Goal: Task Accomplishment & Management: Manage account settings

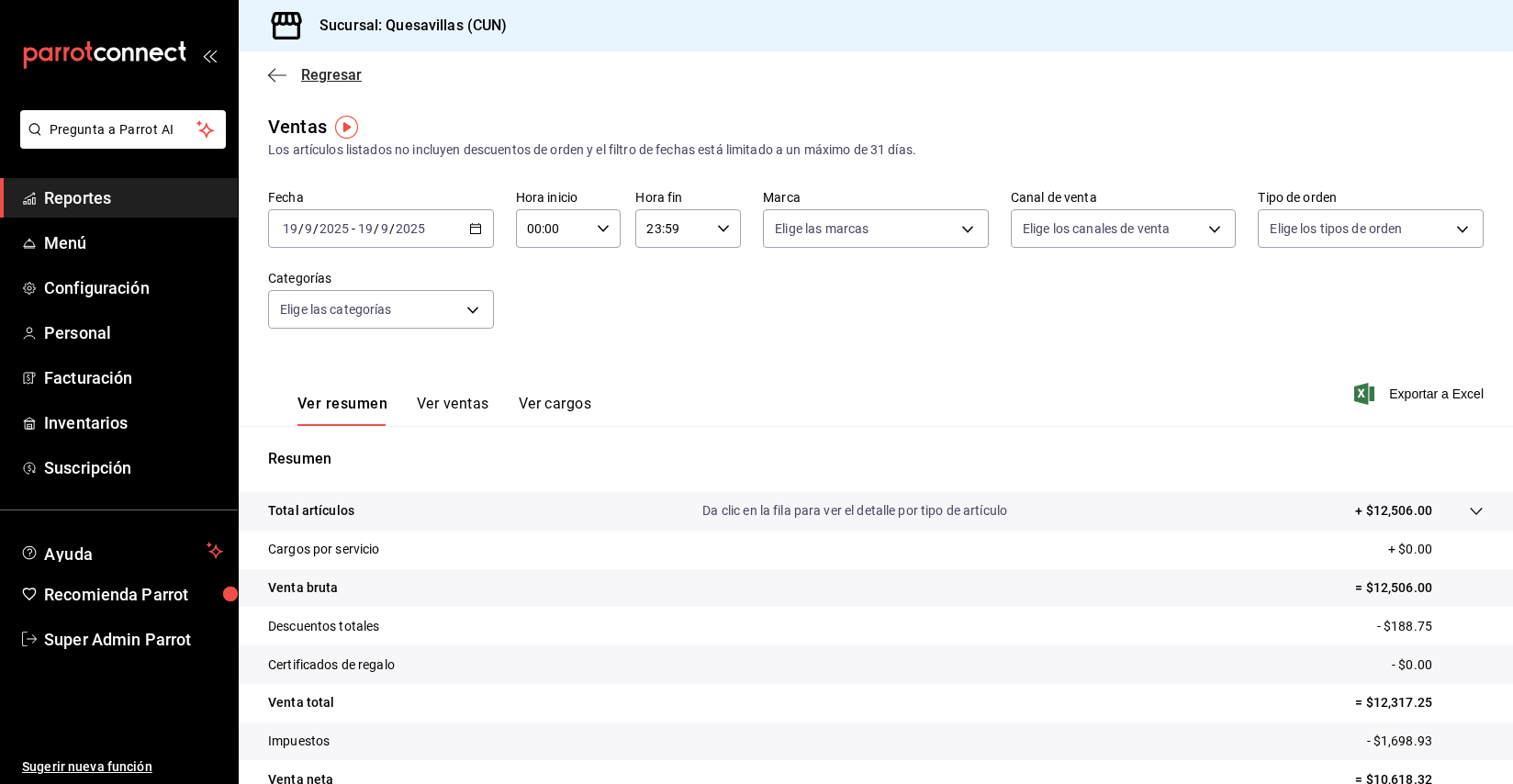
click at [273, 75] on icon "button" at bounding box center [277, 75] width 18 height 1
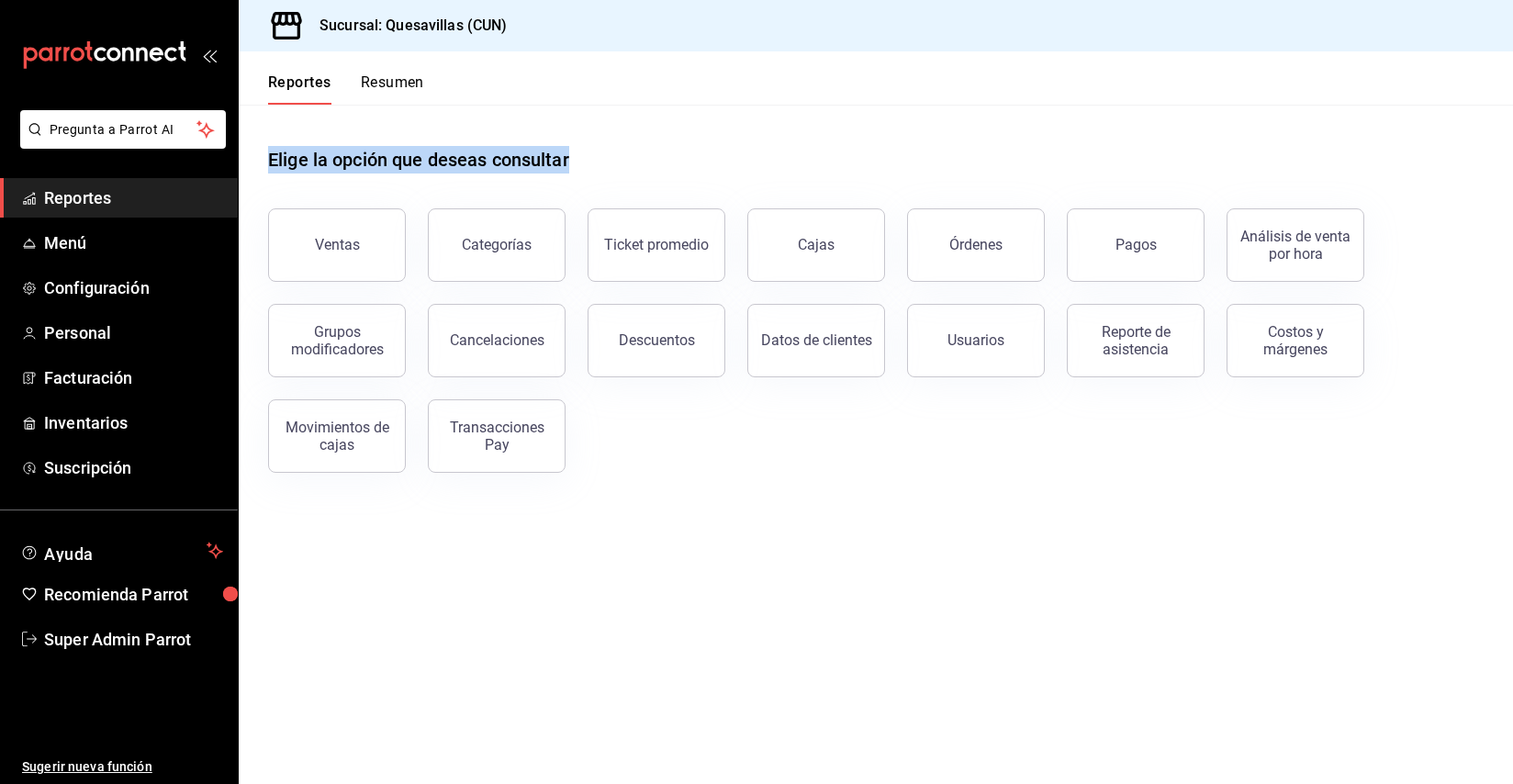
drag, startPoint x: 255, startPoint y: 161, endPoint x: 630, endPoint y: 159, distance: 375.0
click at [630, 159] on div "Elige la opción que deseas consultar Ventas Categorías Ticket promedio Cajas Ór…" at bounding box center [875, 303] width 1274 height 398
click at [630, 159] on div "Elige la opción que deseas consultar" at bounding box center [876, 145] width 1216 height 81
click at [361, 239] on button "Ventas" at bounding box center [338, 244] width 138 height 74
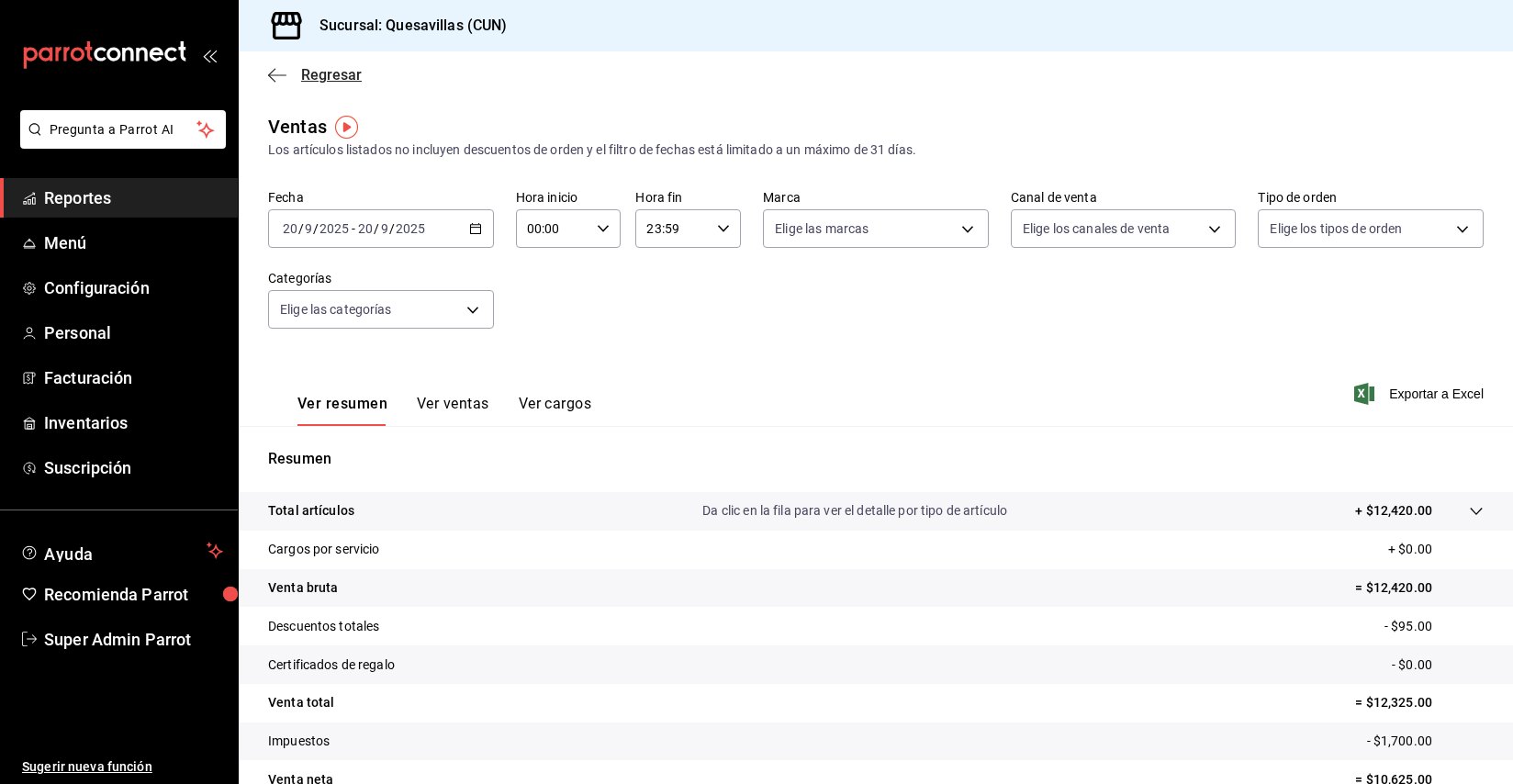
click at [273, 71] on icon "button" at bounding box center [272, 75] width 8 height 13
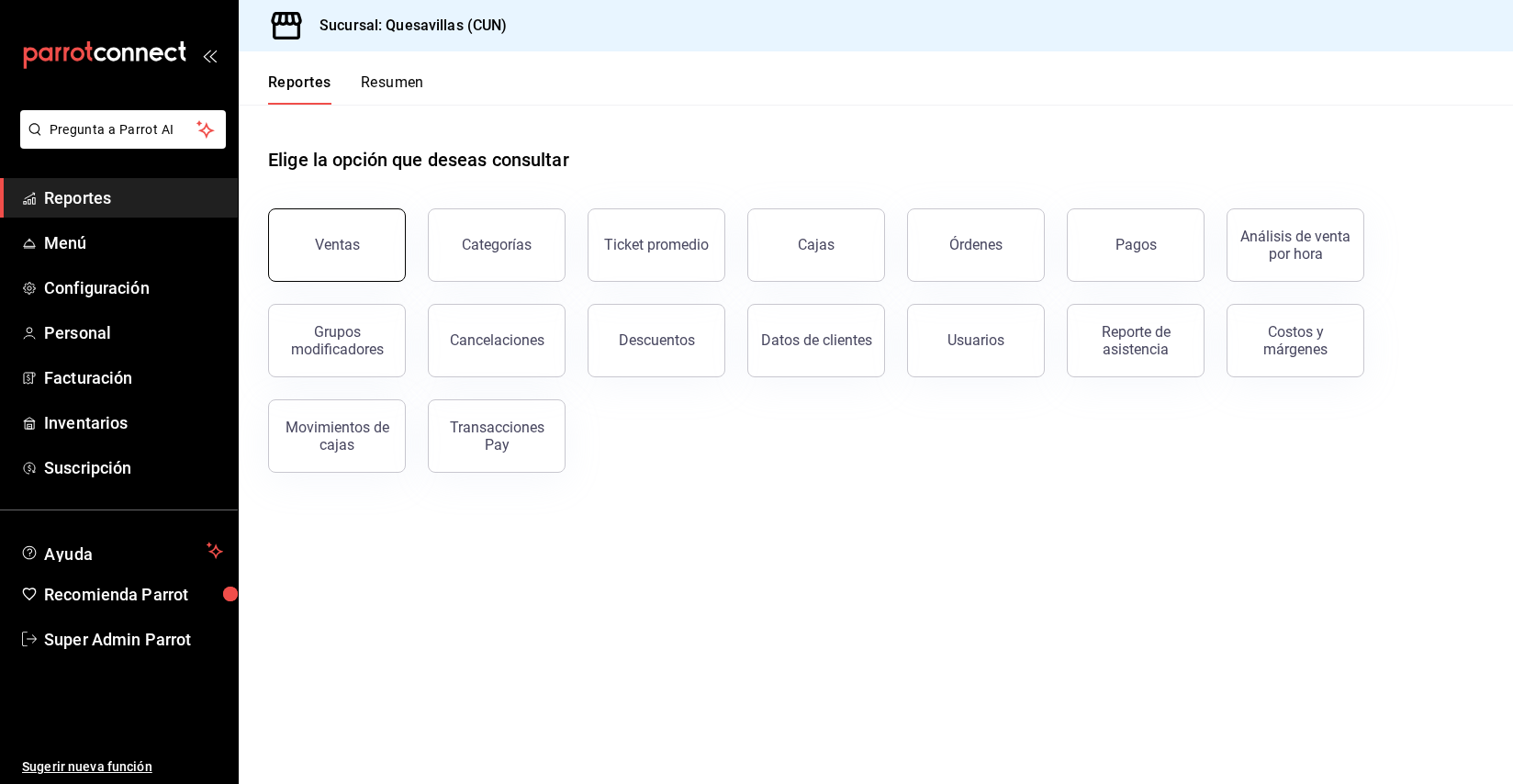
click at [337, 269] on button "Ventas" at bounding box center [338, 244] width 138 height 74
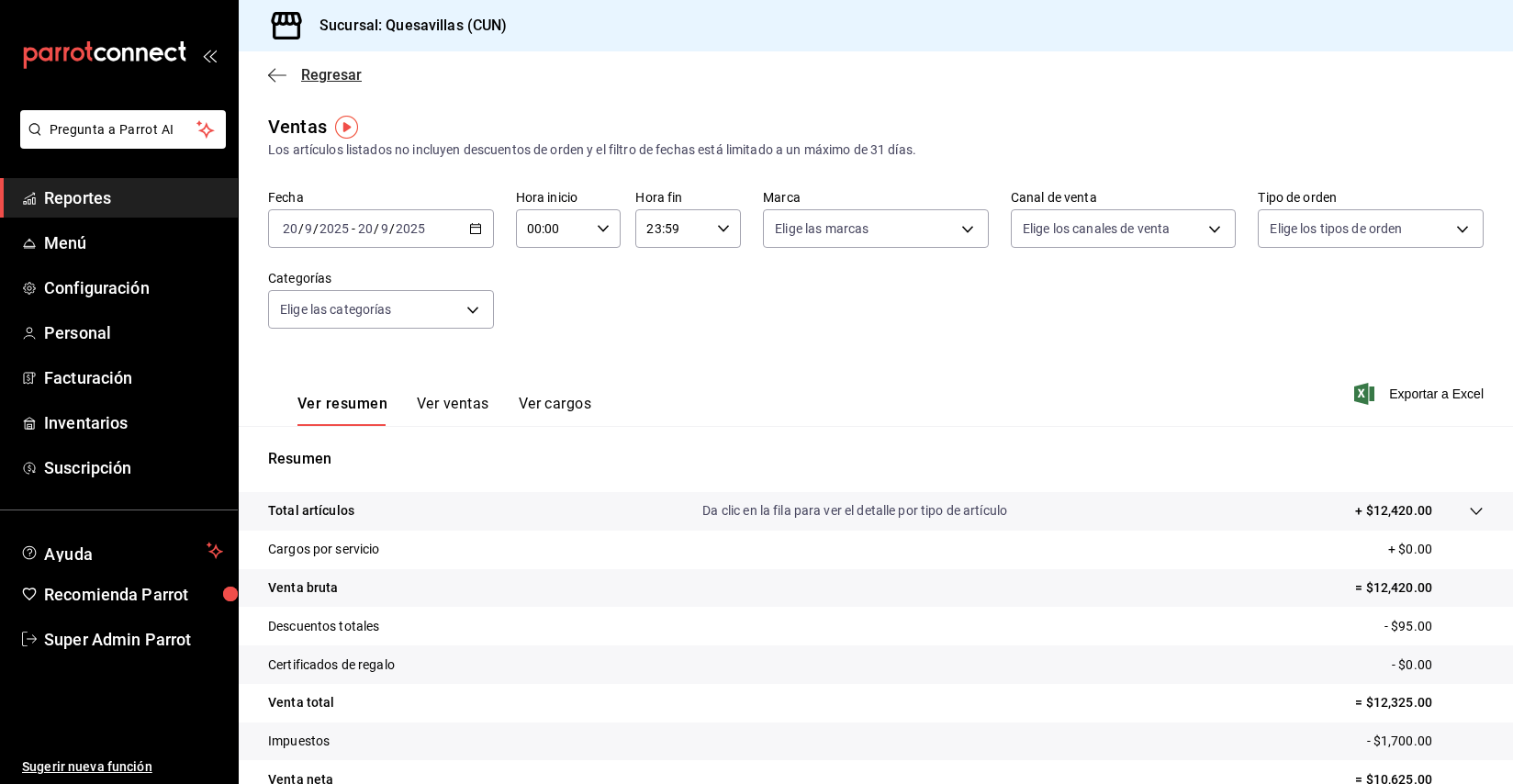
click at [278, 81] on icon "button" at bounding box center [277, 75] width 18 height 16
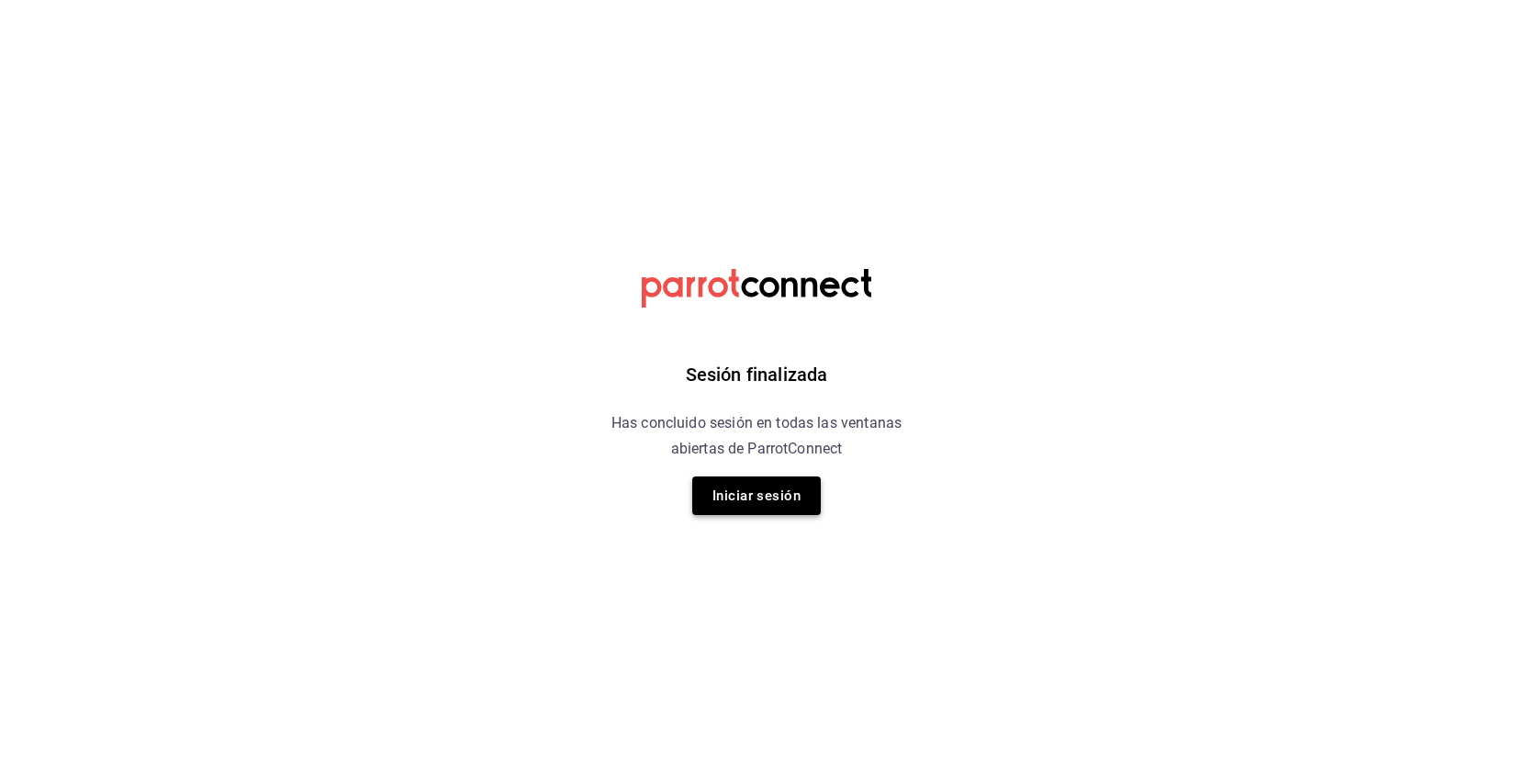
click at [717, 492] on button "Iniciar sesión" at bounding box center [756, 496] width 128 height 38
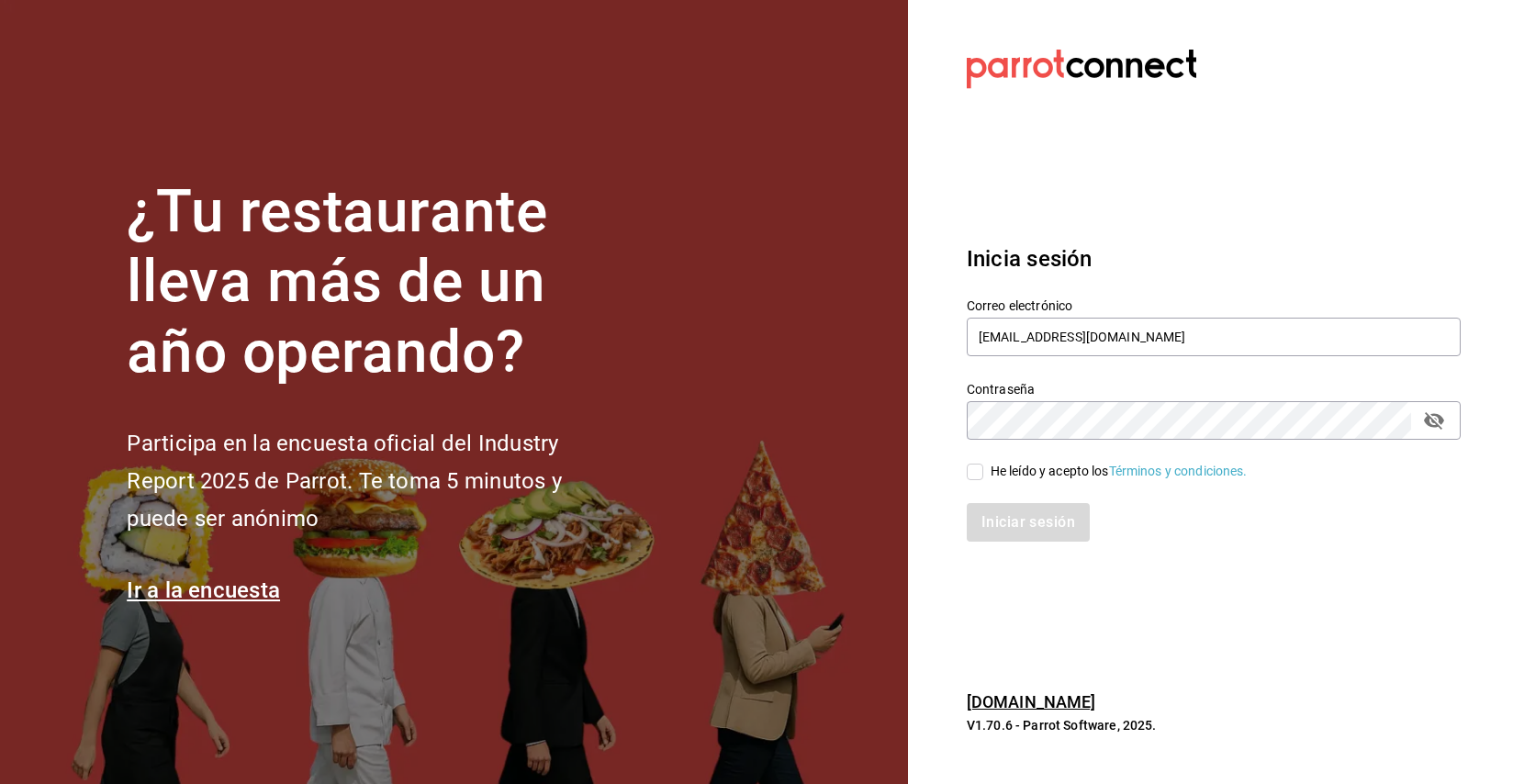
click at [991, 472] on div "He leído y acepto los Términos y condiciones." at bounding box center [1119, 472] width 257 height 19
click at [983, 472] on input "He leído y acepto los Términos y condiciones." at bounding box center [974, 472] width 16 height 16
checkbox input "true"
click at [1011, 527] on button "Iniciar sesión" at bounding box center [1029, 522] width 125 height 38
click at [1009, 522] on div "Iniciar sesión" at bounding box center [1213, 522] width 494 height 38
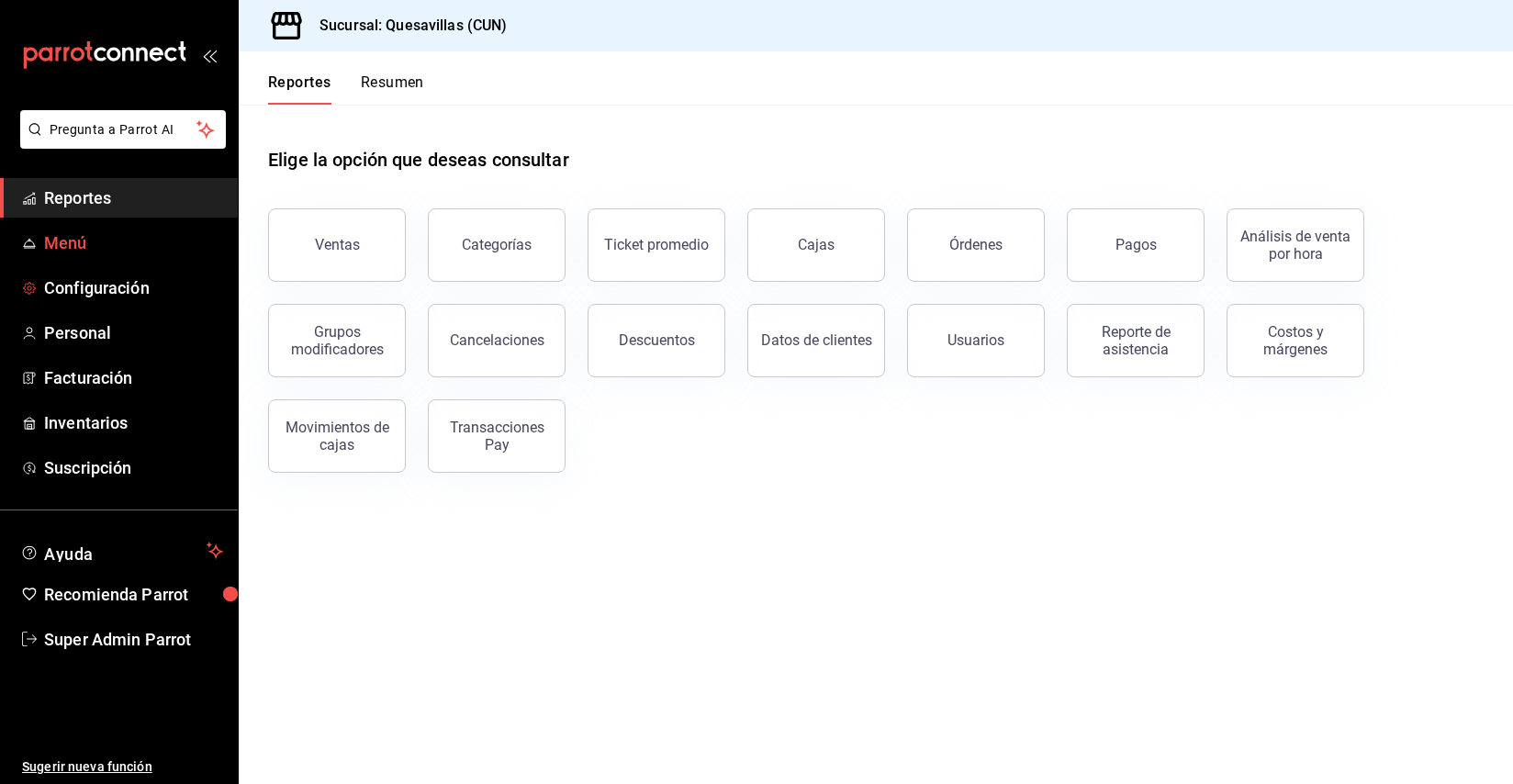
click at [94, 235] on span "Menú" at bounding box center [133, 242] width 179 height 25
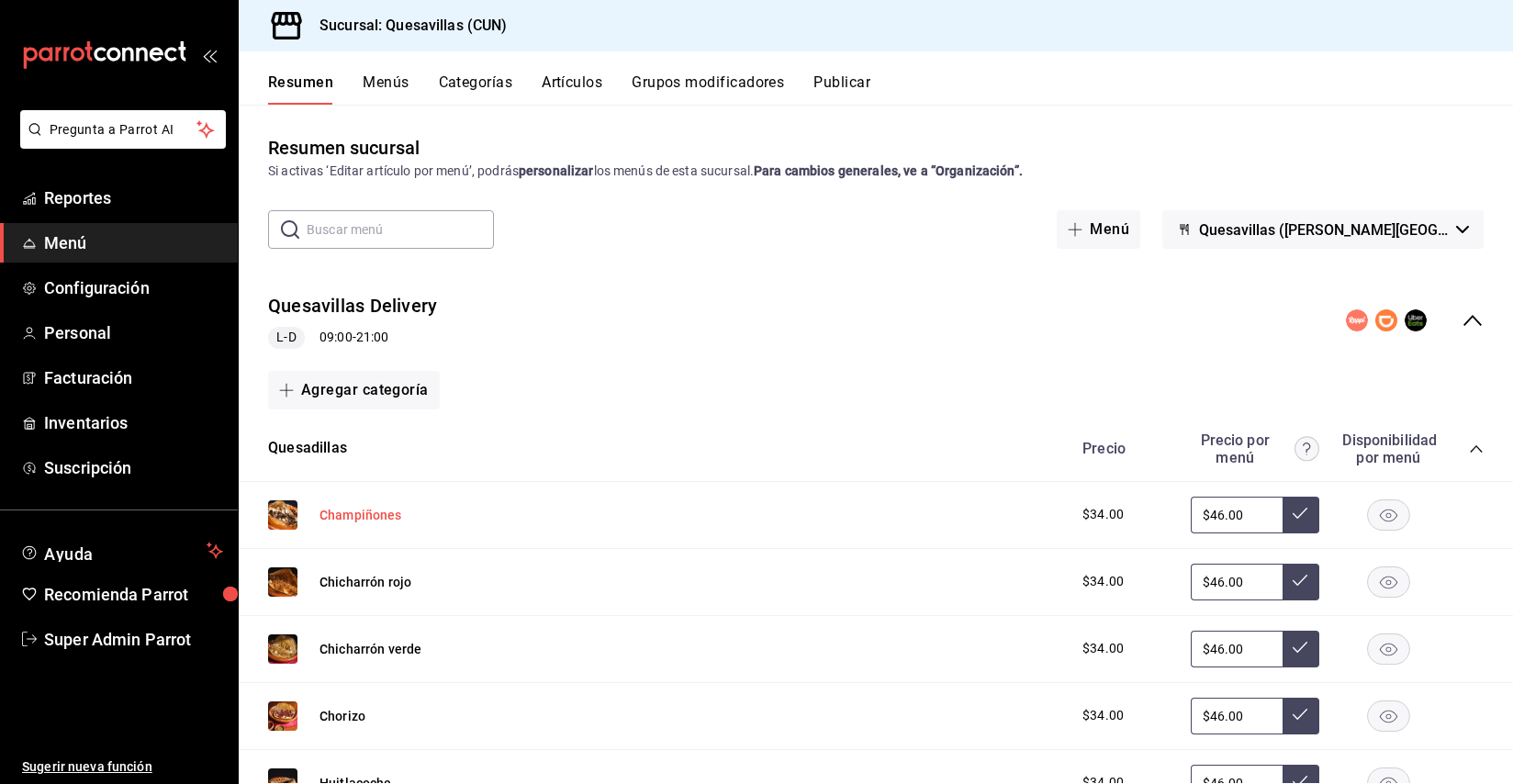
click at [351, 507] on button "Champiñones" at bounding box center [361, 515] width 82 height 18
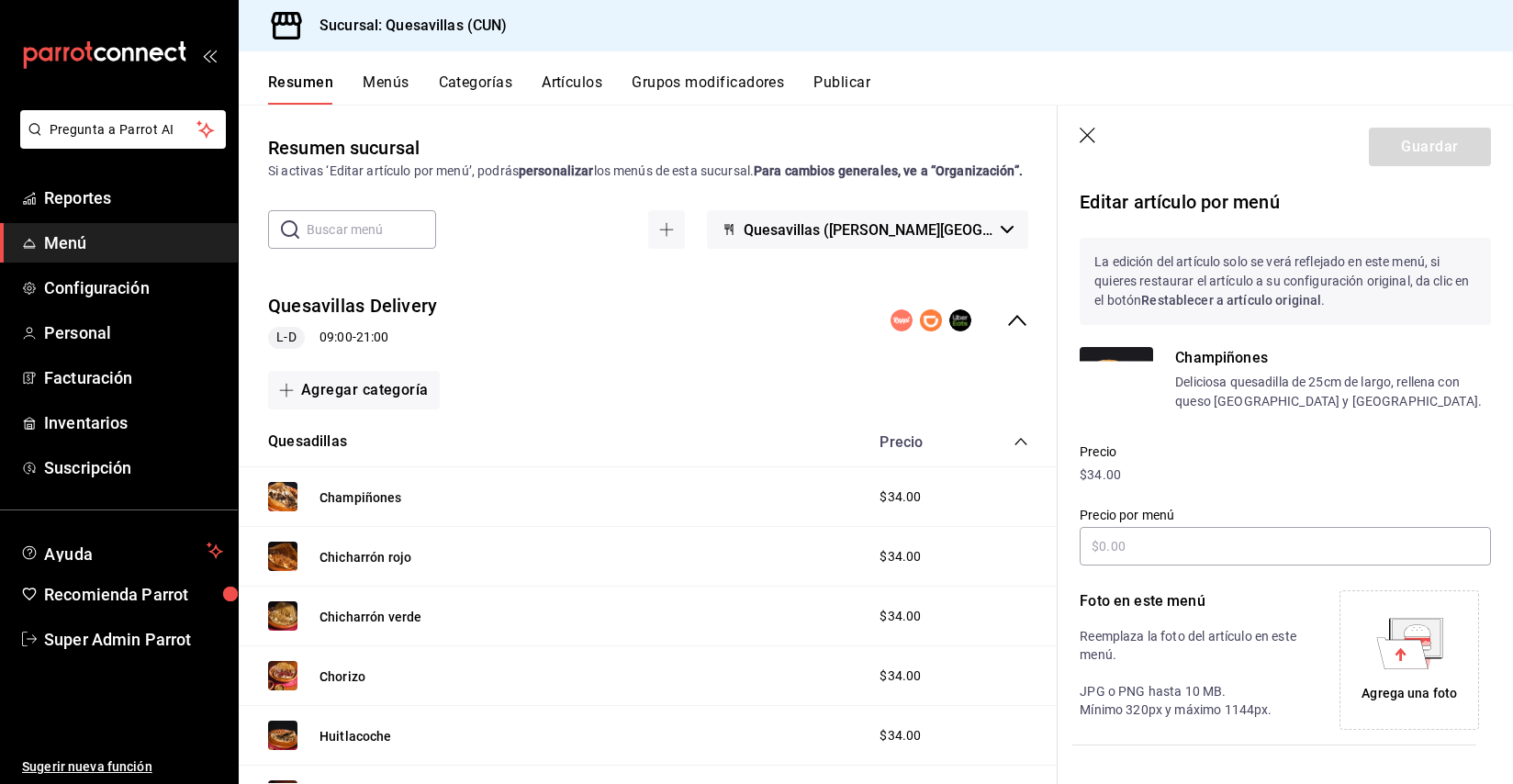
scroll to position [211, 0]
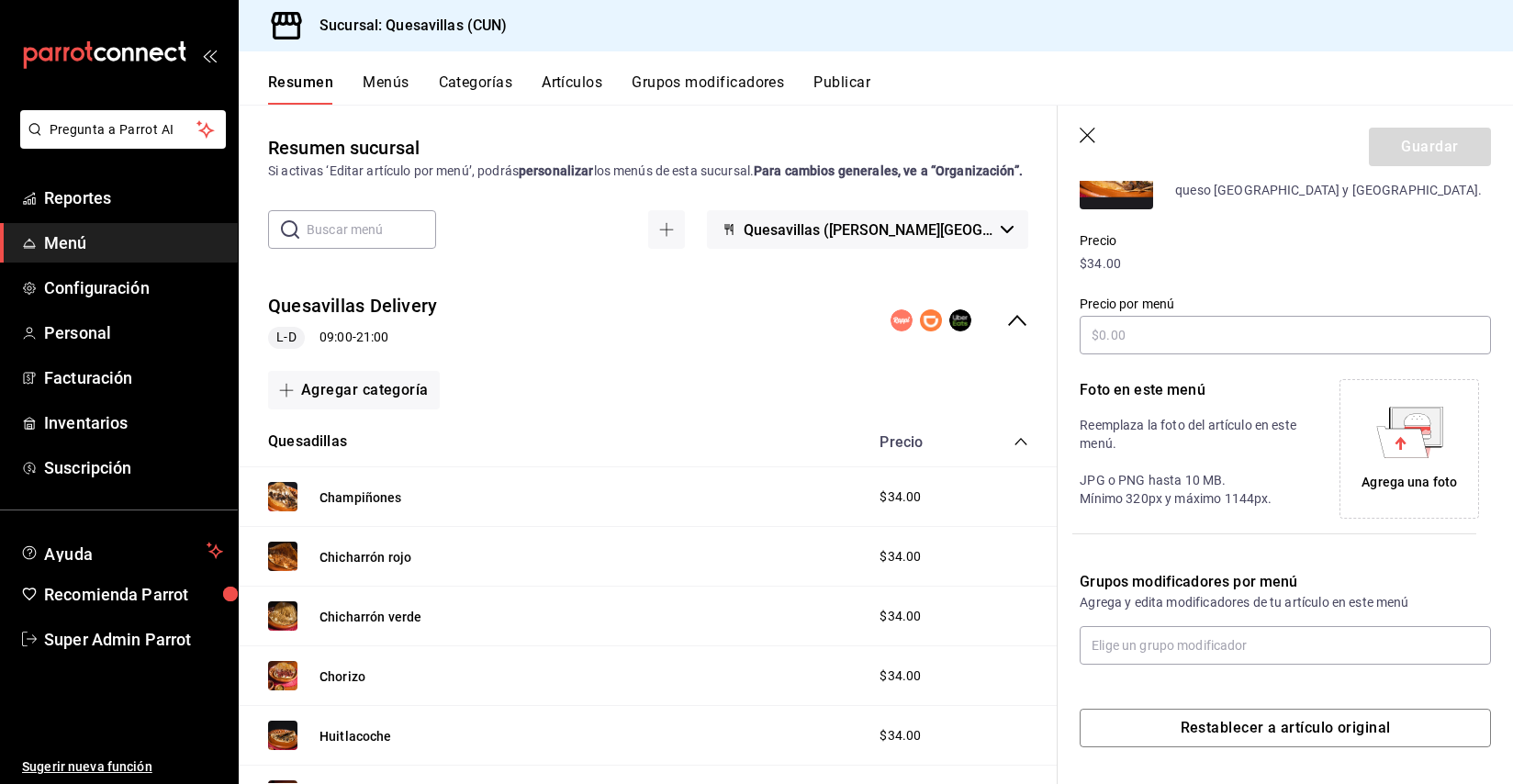
type input "$46.00"
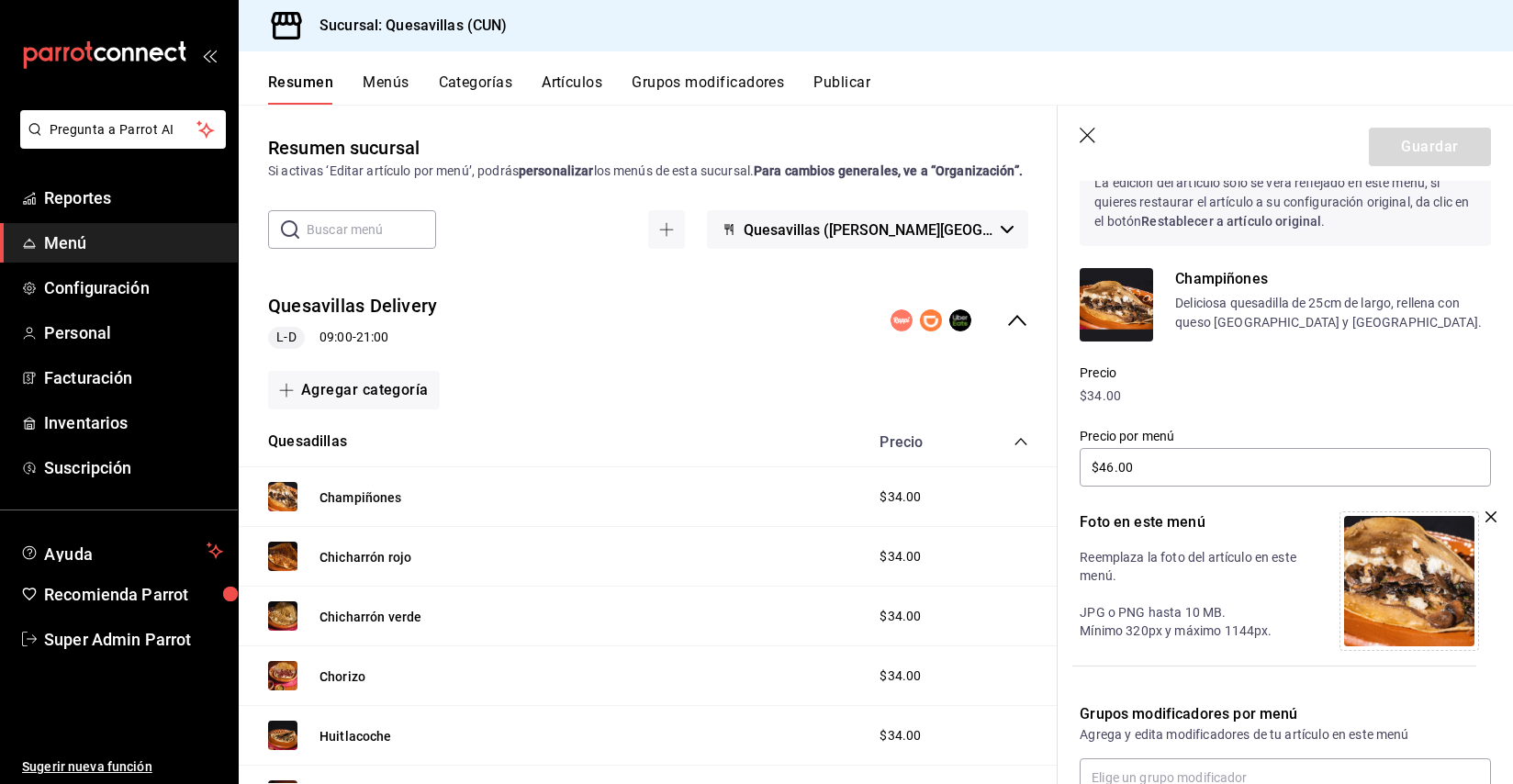
scroll to position [0, 0]
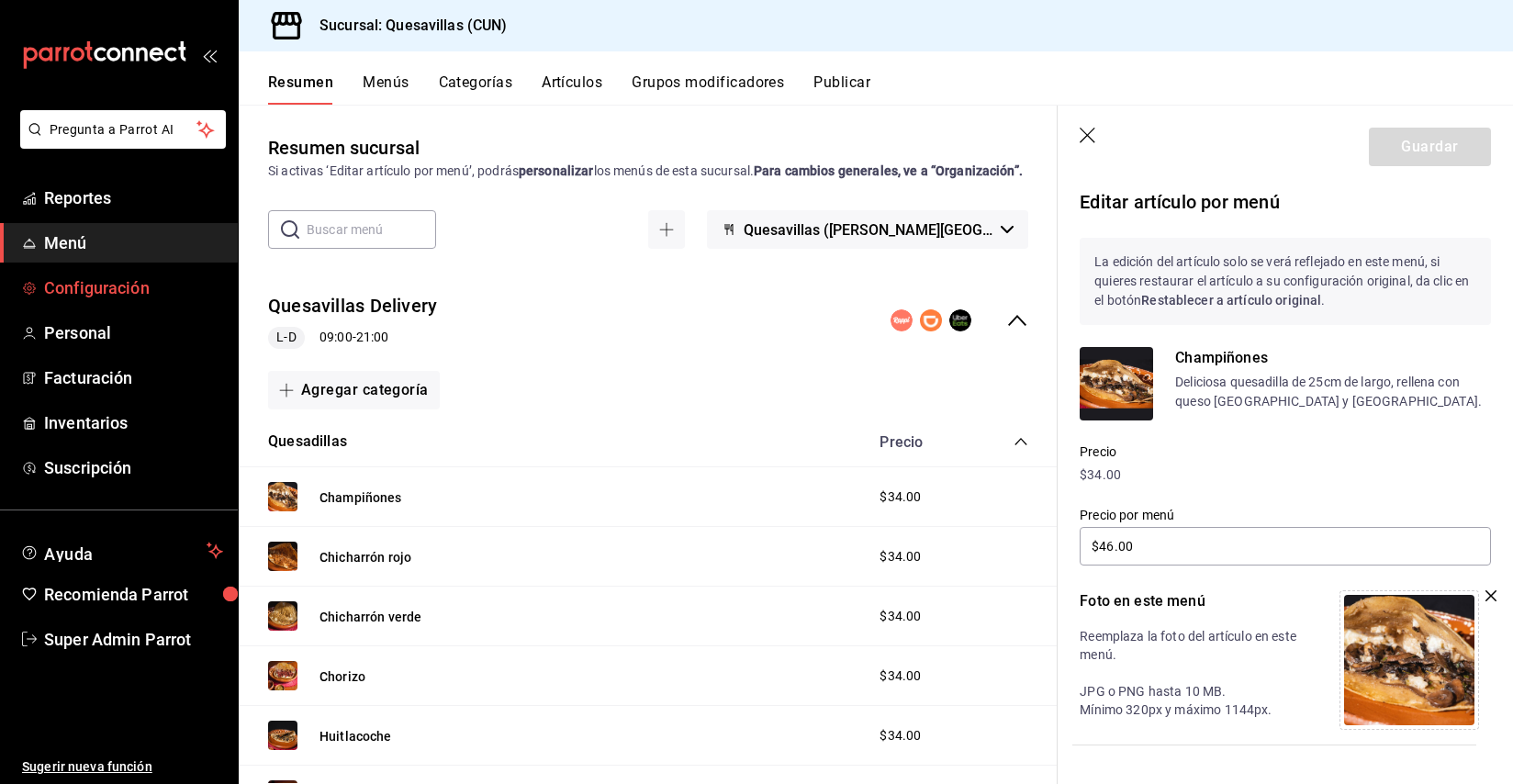
click at [118, 290] on span "Configuración" at bounding box center [133, 288] width 179 height 25
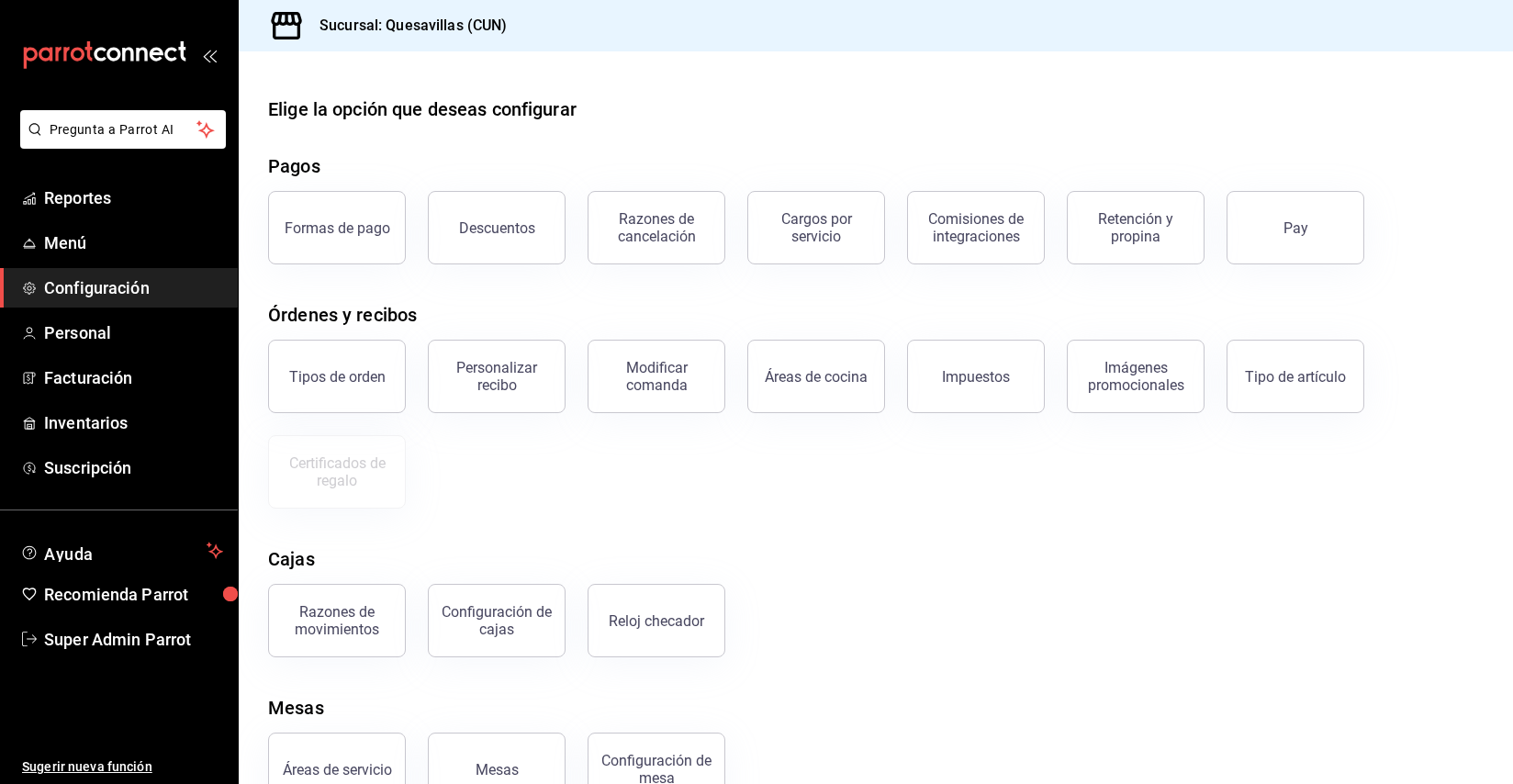
click at [985, 532] on div "Elige la opción que deseas configurar Pagos Formas de pago Descuentos Razones d…" at bounding box center [875, 450] width 1274 height 710
click at [353, 378] on div "Tipos de orden" at bounding box center [338, 377] width 97 height 17
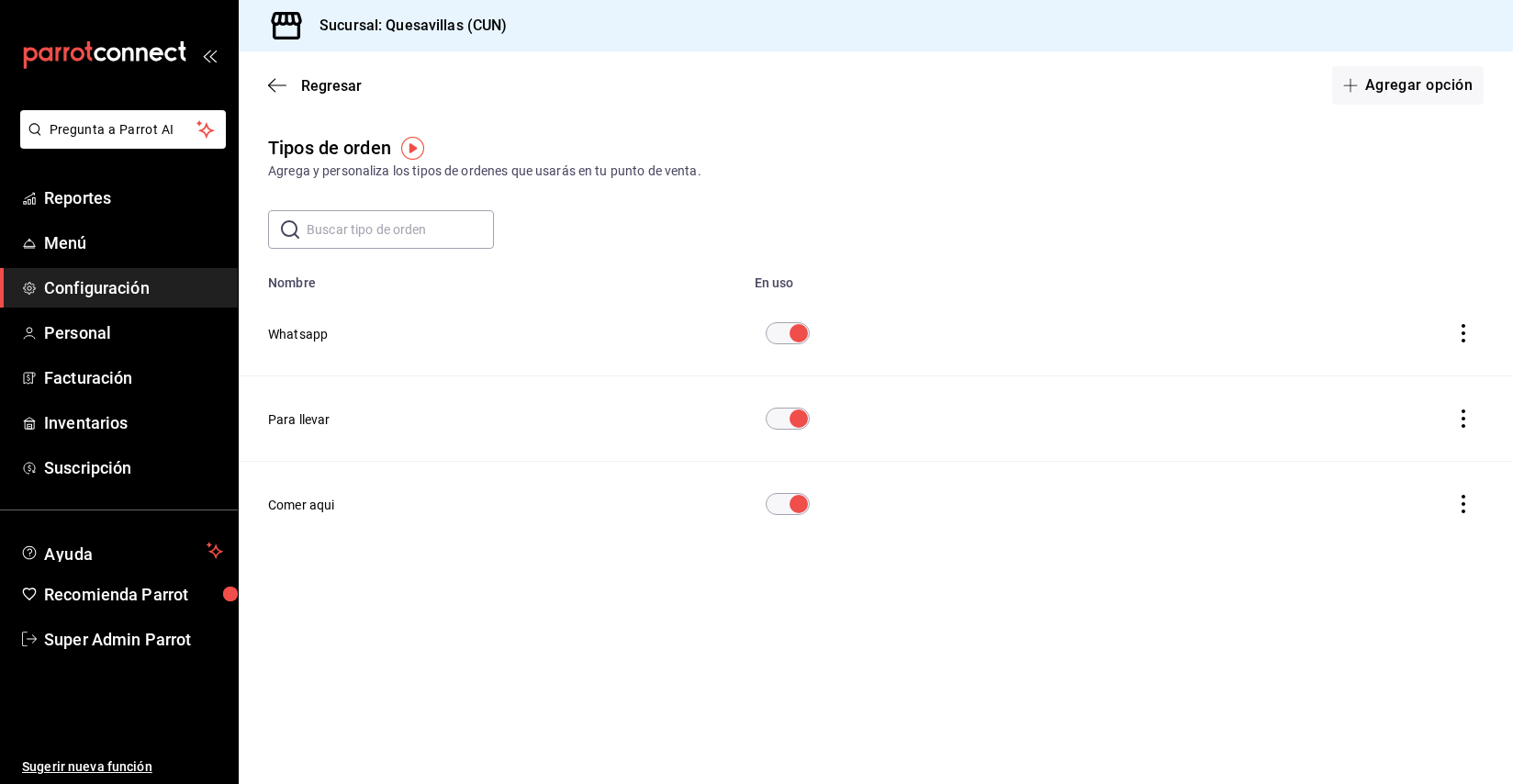
click at [1470, 344] on button "actions" at bounding box center [1463, 334] width 40 height 40
drag, startPoint x: 370, startPoint y: 332, endPoint x: 314, endPoint y: 334, distance: 56.0
click at [371, 333] on div at bounding box center [756, 392] width 1513 height 784
click at [281, 333] on button "Whatsapp" at bounding box center [298, 334] width 59 height 18
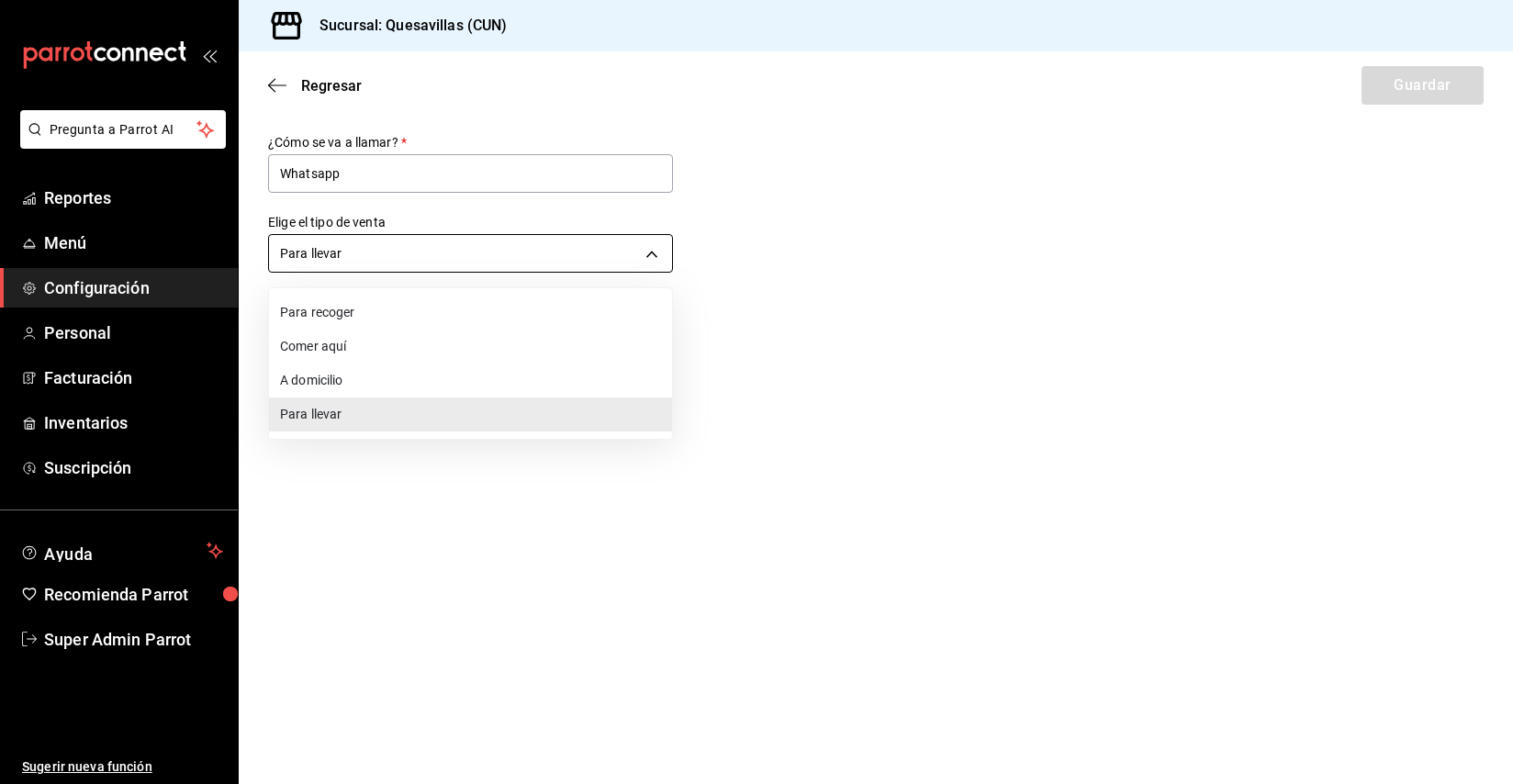
click at [402, 250] on body "Pregunta a Parrot AI Reportes Menú Configuración Personal Facturación Inventari…" at bounding box center [756, 392] width 1513 height 784
click at [1210, 404] on div at bounding box center [756, 392] width 1513 height 784
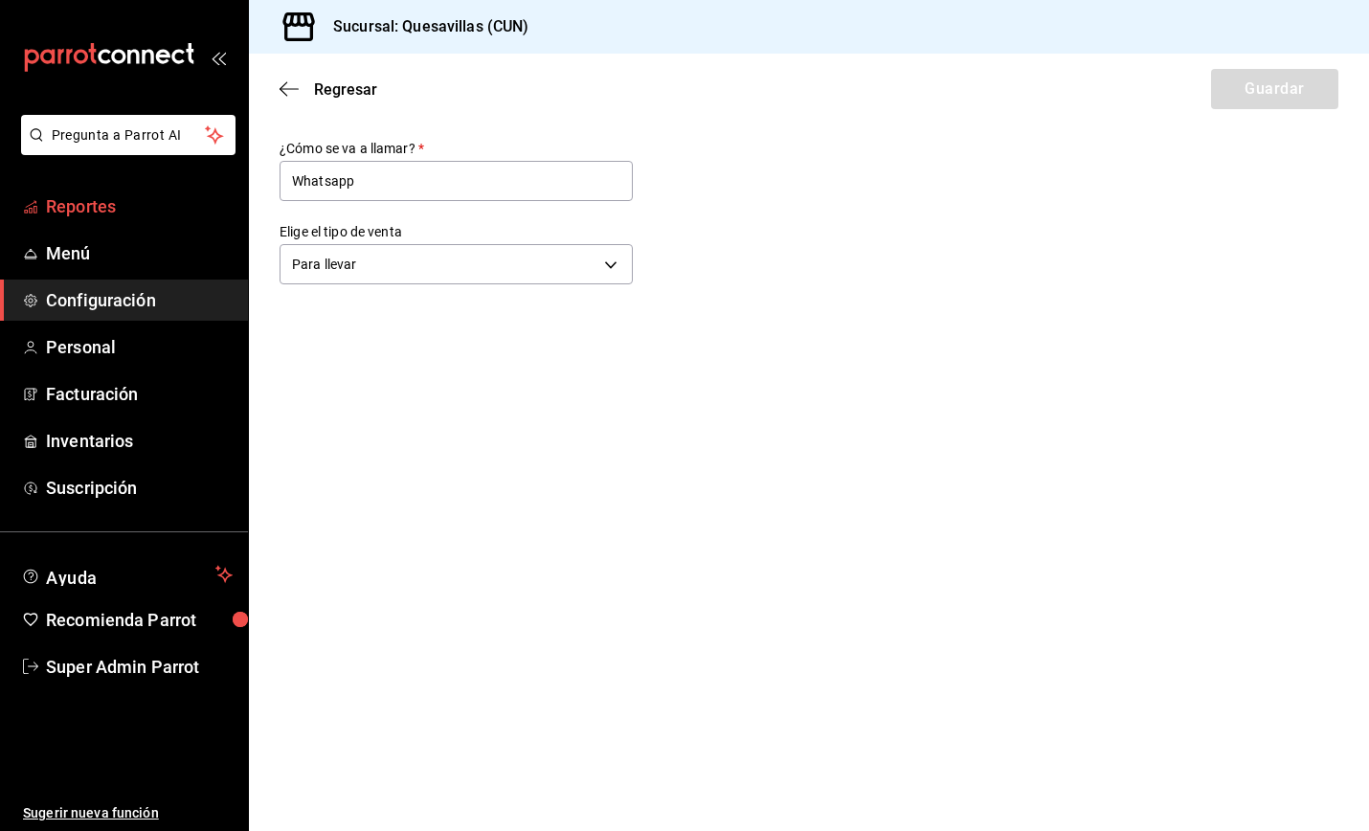
click at [28, 201] on icon "mailbox folders" at bounding box center [30, 206] width 15 height 15
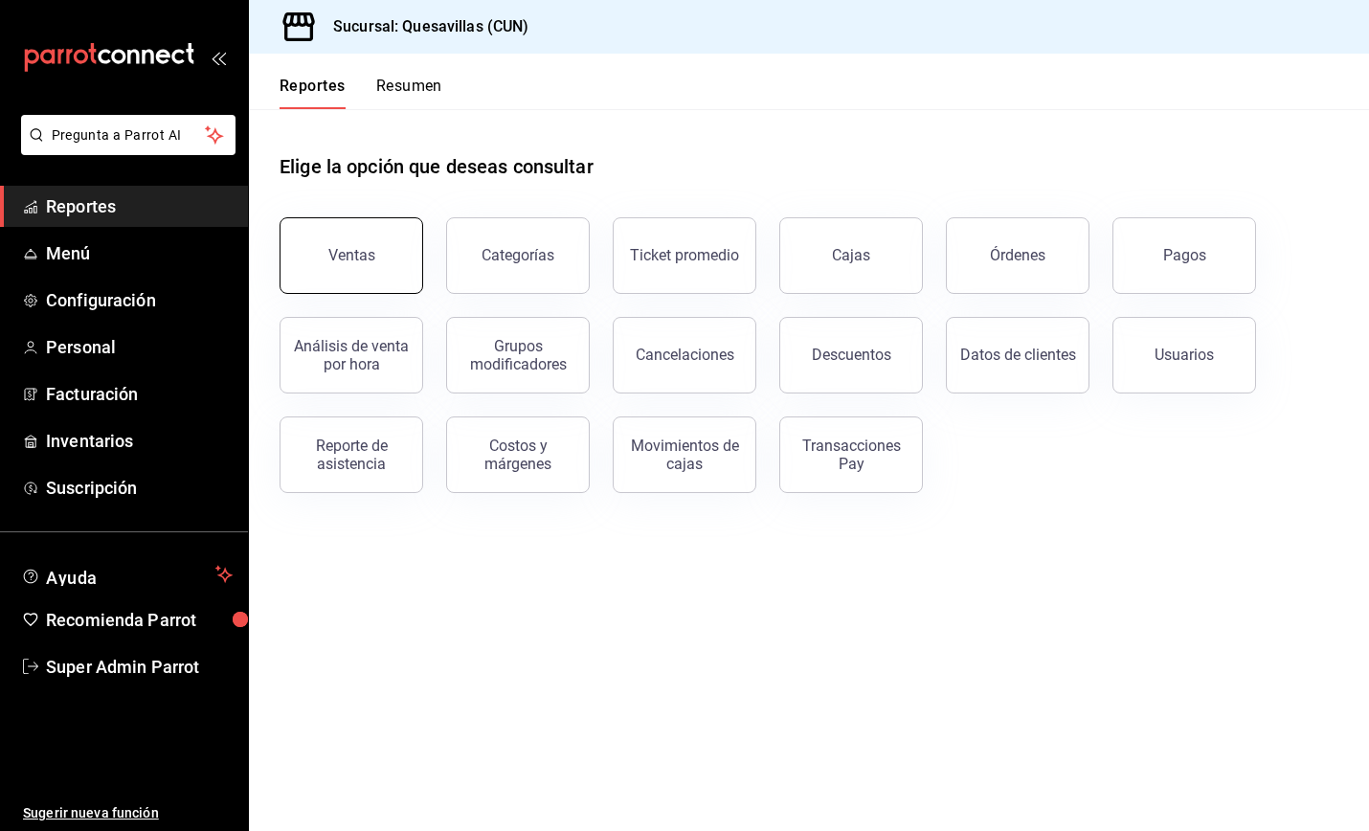
click at [337, 257] on div "Ventas" at bounding box center [351, 255] width 47 height 18
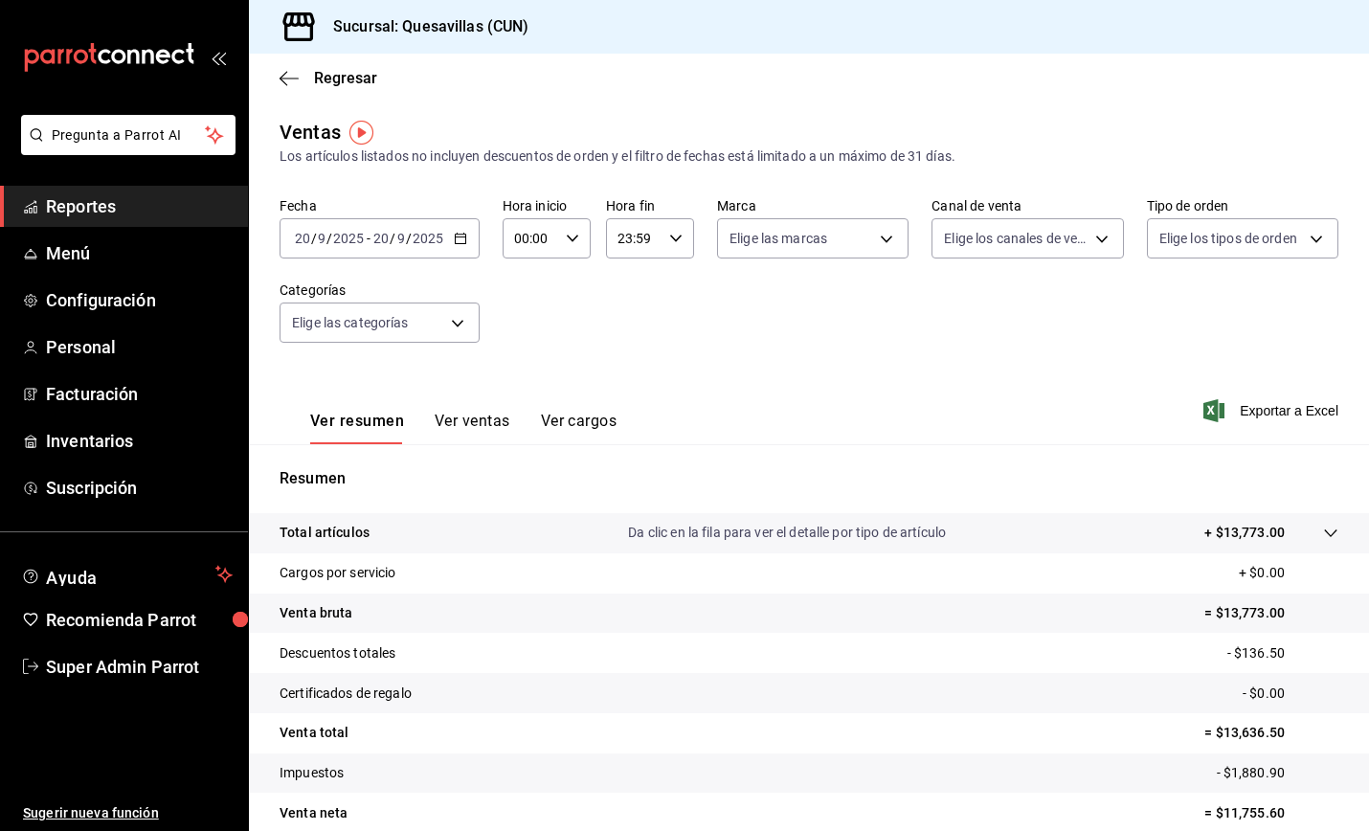
click at [980, 412] on div "Ver resumen Ver ventas Ver cargos Exportar a Excel" at bounding box center [809, 405] width 1120 height 79
click at [765, 372] on div "Ver resumen Ver ventas Ver cargos Exportar a Excel" at bounding box center [809, 405] width 1120 height 79
click at [893, 425] on div "Ver resumen Ver ventas Ver cargos Exportar a Excel" at bounding box center [809, 405] width 1120 height 79
click at [812, 404] on div "Ver resumen Ver ventas Ver cargos Exportar a Excel" at bounding box center [809, 405] width 1120 height 79
click at [990, 298] on div "Fecha 2025-09-20 20 / 9 / 2025 - 2025-09-20 20 / 9 / 2025 Hora inicio 00:00 Hor…" at bounding box center [809, 281] width 1059 height 169
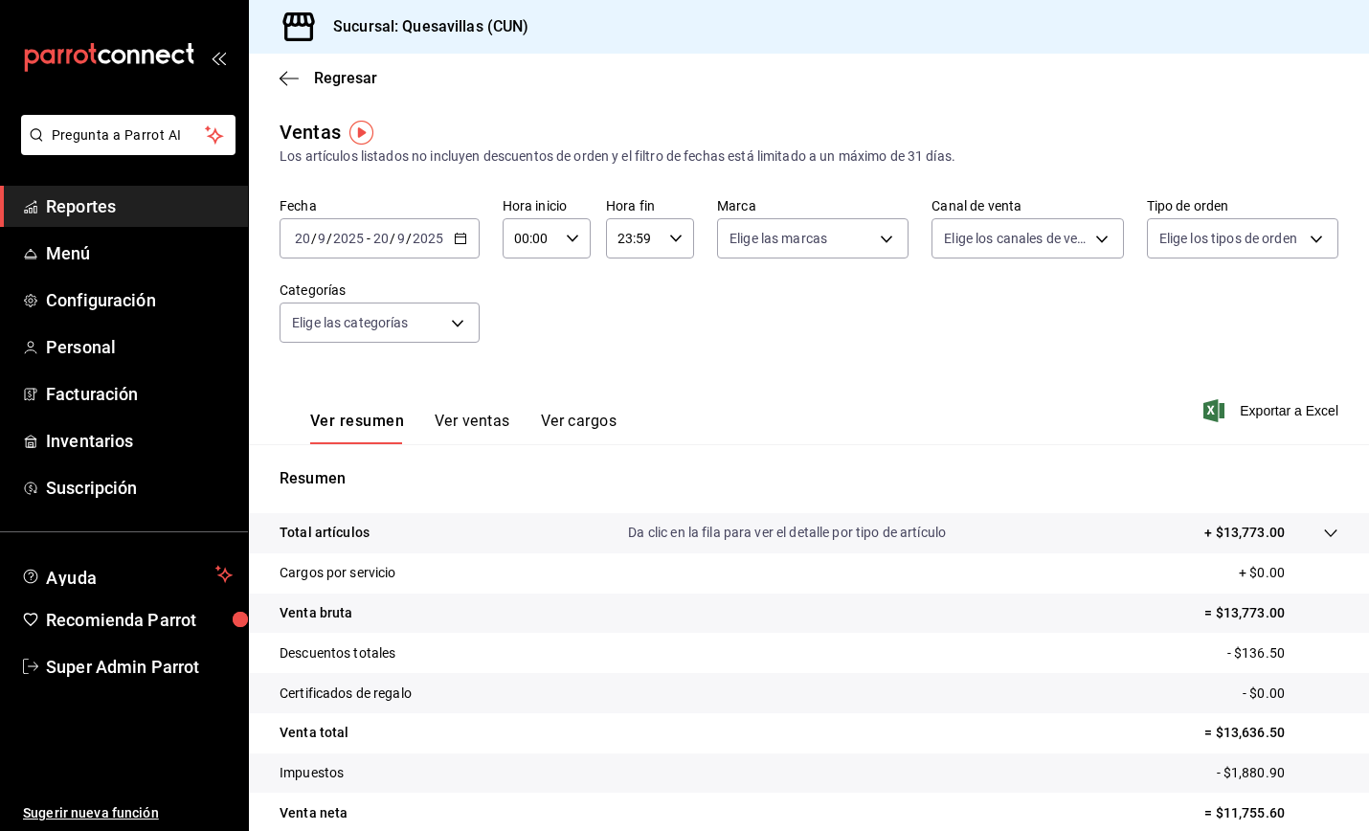
click at [1076, 378] on div "Ver resumen Ver ventas Ver cargos Exportar a Excel" at bounding box center [809, 405] width 1120 height 79
click at [950, 803] on tr "Venta neta = $11,755.60" at bounding box center [809, 813] width 1120 height 40
